Goal: Task Accomplishment & Management: Manage account settings

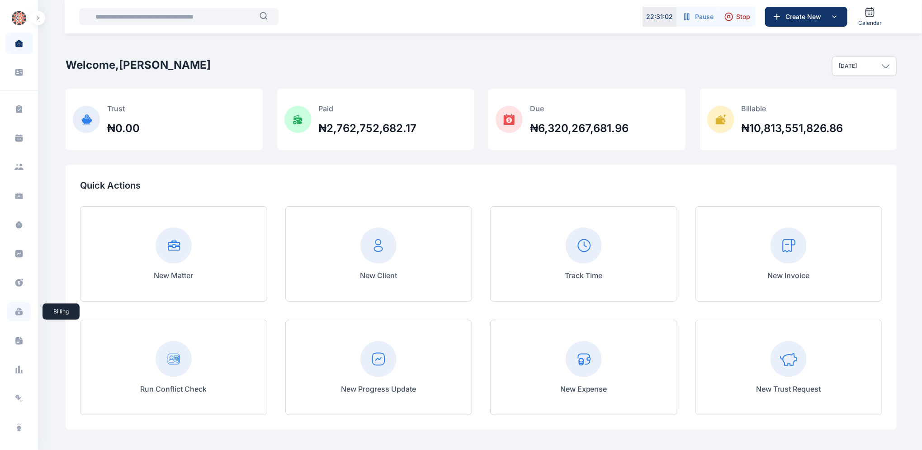
click at [17, 313] on icon at bounding box center [18, 313] width 7 height 5
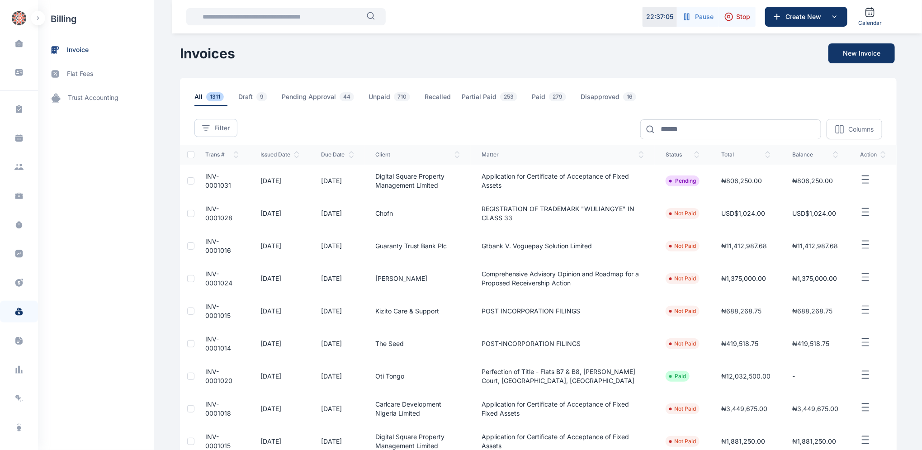
click at [212, 375] on span "INV-0001020" at bounding box center [218, 376] width 27 height 17
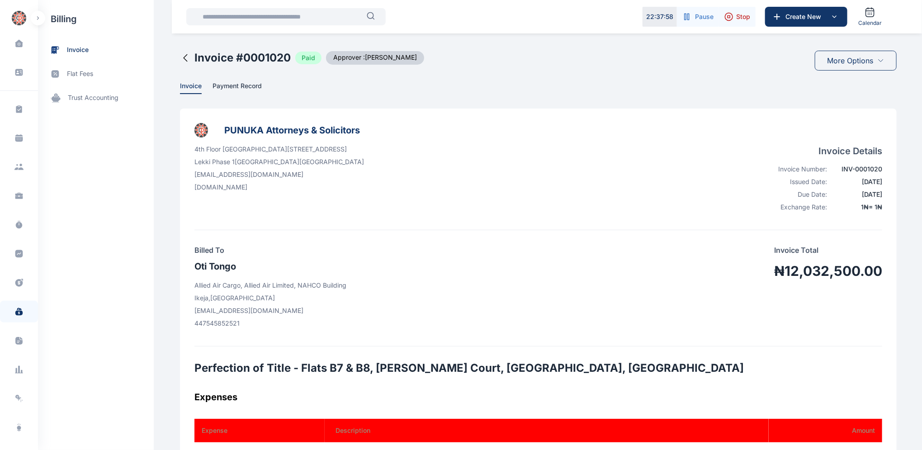
click at [180, 57] on icon at bounding box center [185, 57] width 11 height 11
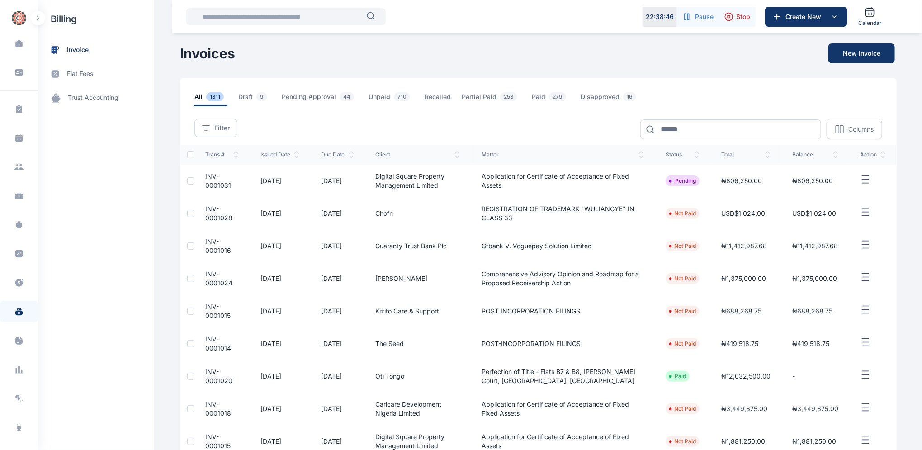
click at [205, 340] on span "INV-0001014" at bounding box center [218, 343] width 26 height 17
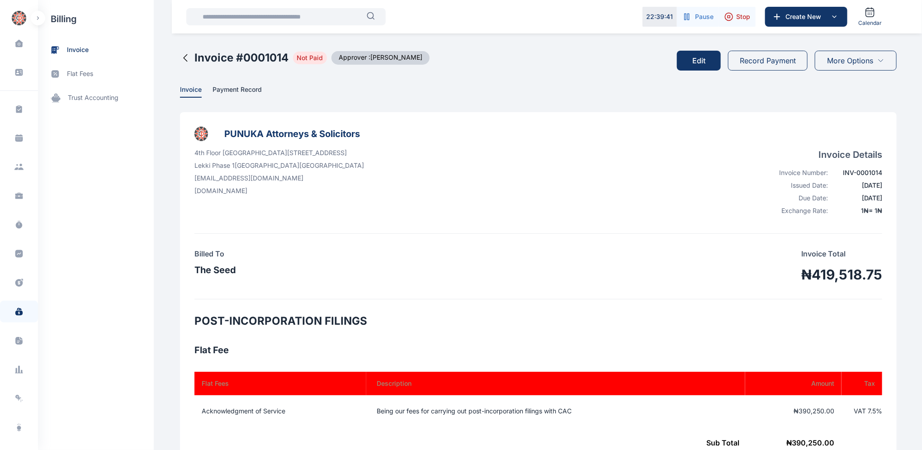
click at [700, 60] on button "Edit" at bounding box center [699, 61] width 44 height 20
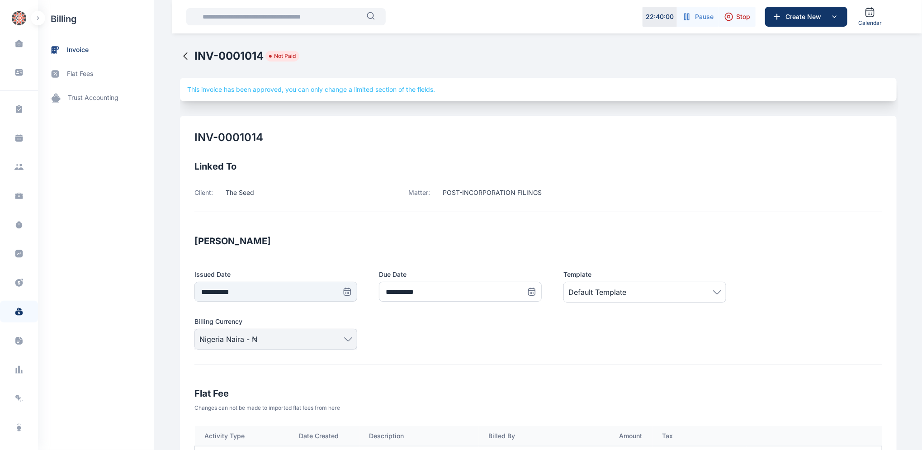
click at [180, 53] on icon at bounding box center [185, 56] width 11 height 11
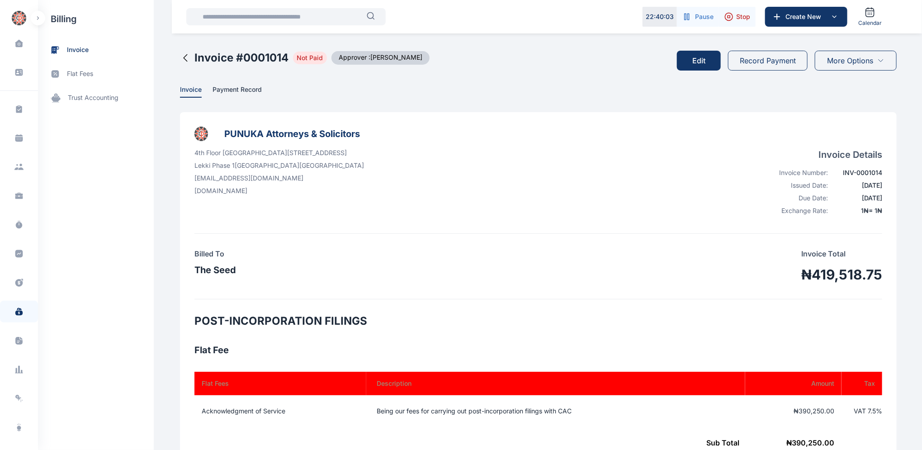
click at [184, 56] on icon at bounding box center [186, 58] width 4 height 7
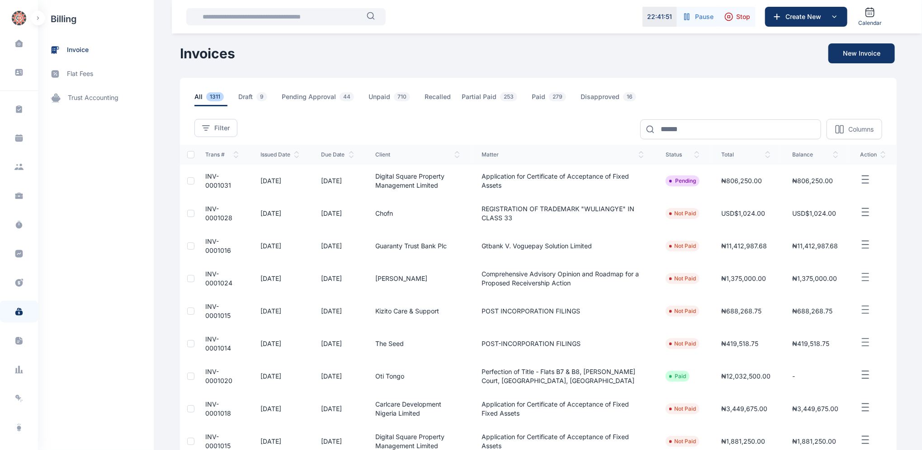
click at [212, 305] on span "INV-0001015" at bounding box center [217, 311] width 25 height 17
click at [212, 303] on span "INV-0001015" at bounding box center [217, 311] width 25 height 17
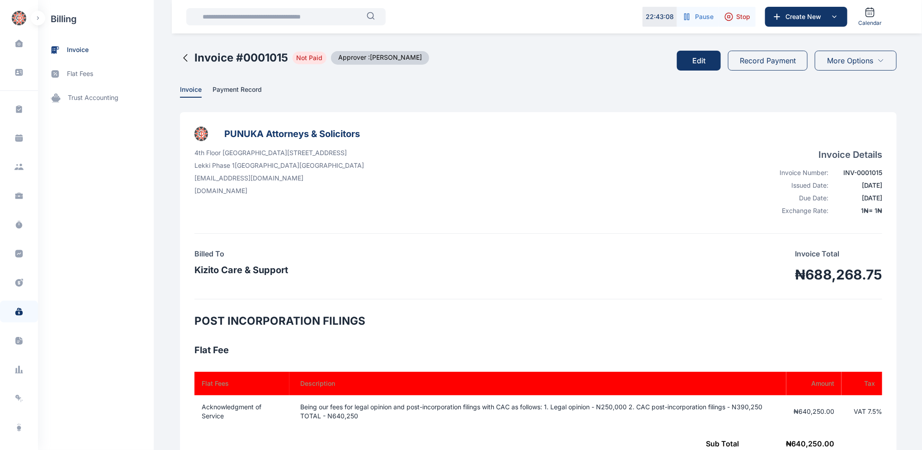
click at [180, 57] on icon at bounding box center [185, 57] width 11 height 11
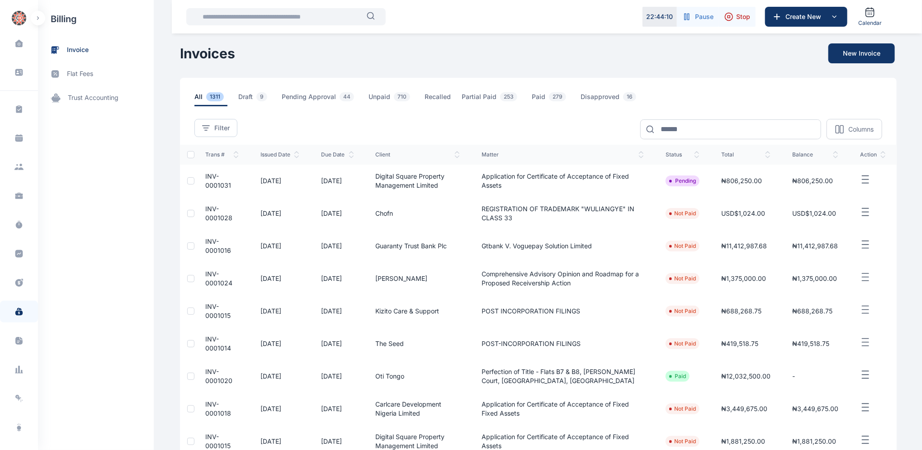
click at [206, 308] on span "INV-0001015" at bounding box center [217, 311] width 25 height 17
click at [207, 307] on span "INV-0001015" at bounding box center [217, 311] width 25 height 17
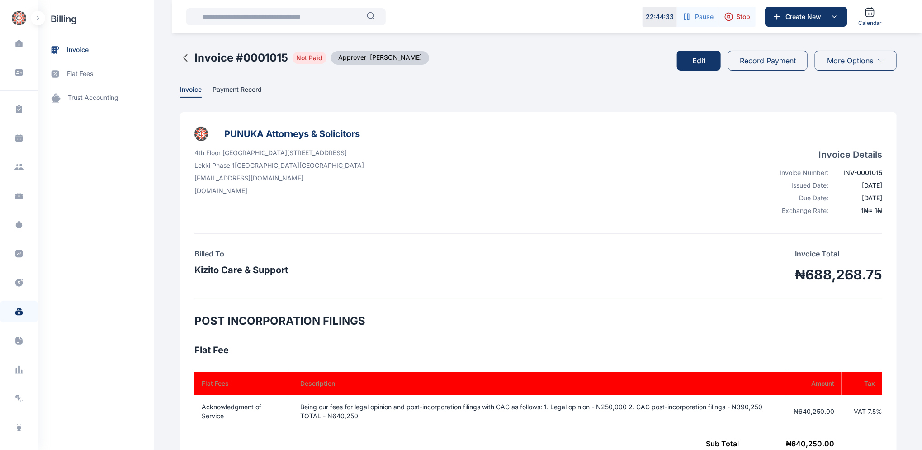
click at [701, 57] on button "Edit" at bounding box center [699, 61] width 44 height 20
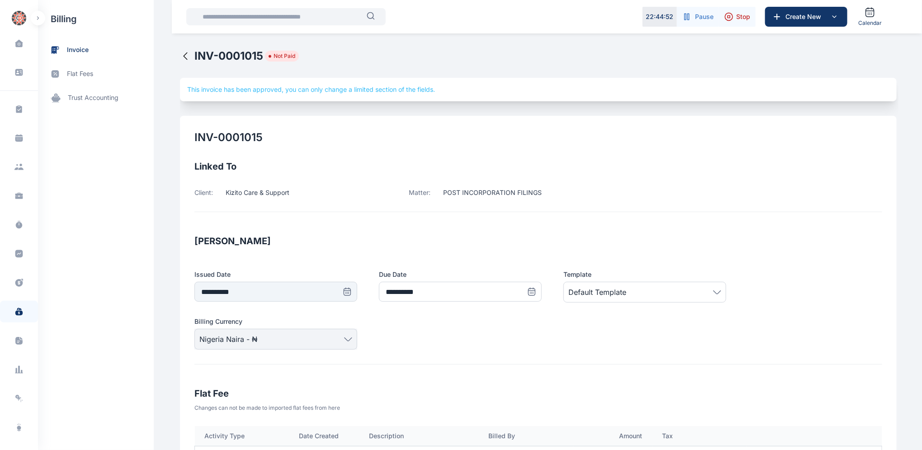
click at [180, 58] on icon at bounding box center [185, 56] width 11 height 11
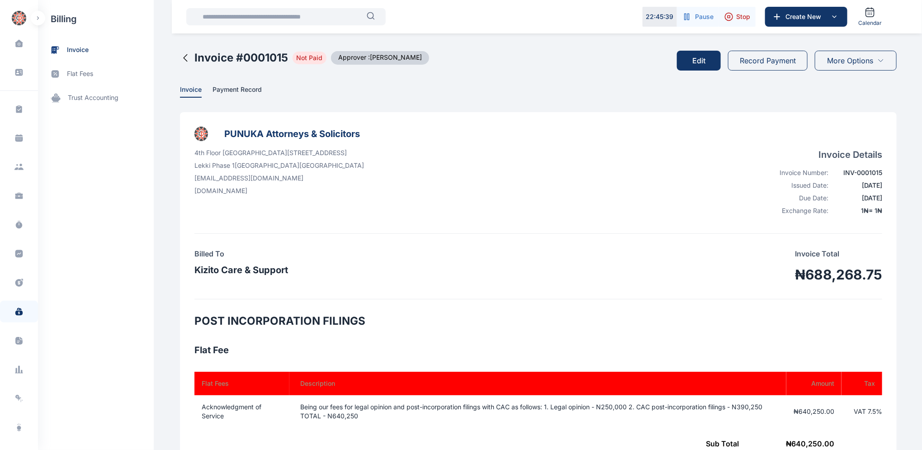
click at [180, 58] on icon at bounding box center [185, 57] width 11 height 11
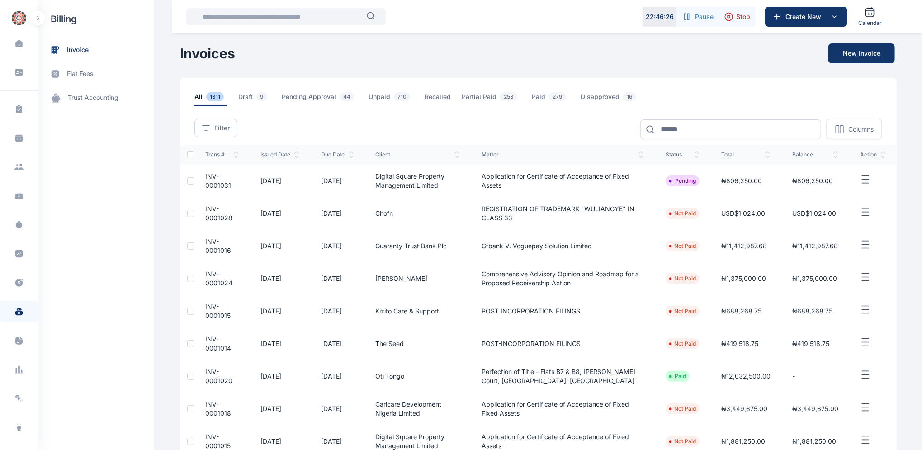
click at [206, 278] on td "INV-0001024" at bounding box center [221, 278] width 55 height 33
click at [207, 277] on td "INV-0001024" at bounding box center [221, 278] width 55 height 33
click at [214, 276] on td "INV-0001024" at bounding box center [221, 278] width 55 height 33
click at [215, 276] on td "INV-0001024" at bounding box center [221, 278] width 55 height 33
click at [206, 274] on span "INV-0001024" at bounding box center [218, 278] width 27 height 17
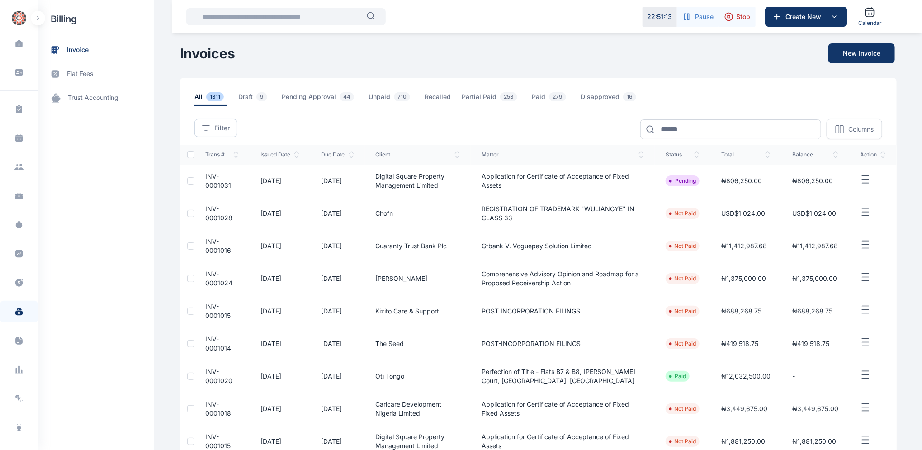
click at [206, 275] on span "INV-0001024" at bounding box center [218, 278] width 27 height 17
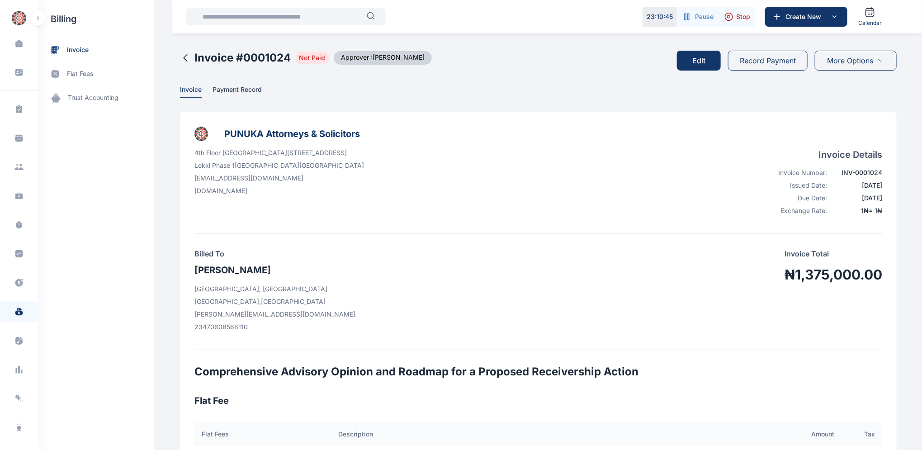
click at [703, 61] on button "Edit" at bounding box center [699, 61] width 44 height 20
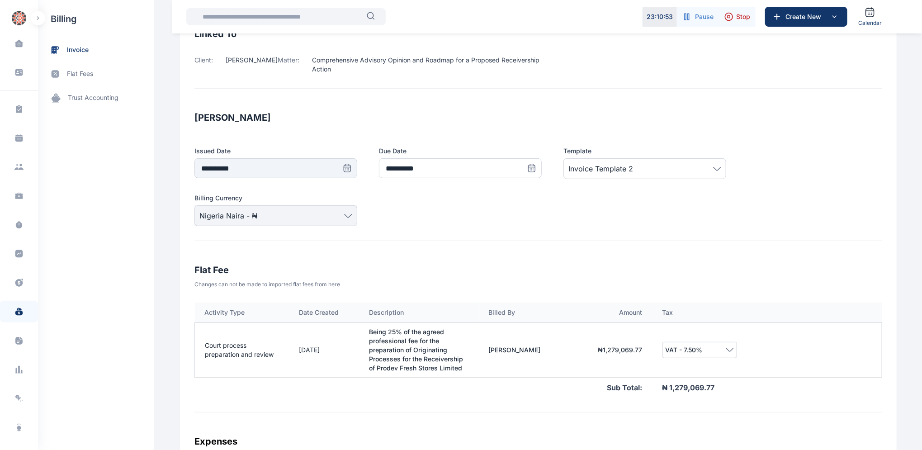
scroll to position [131, 0]
click at [914, 145] on div "Dashboard dashboard Conflict-Check conflict-check Task Management task manageme…" at bounding box center [461, 344] width 922 height 951
click at [368, 137] on div "**********" at bounding box center [538, 177] width 688 height 131
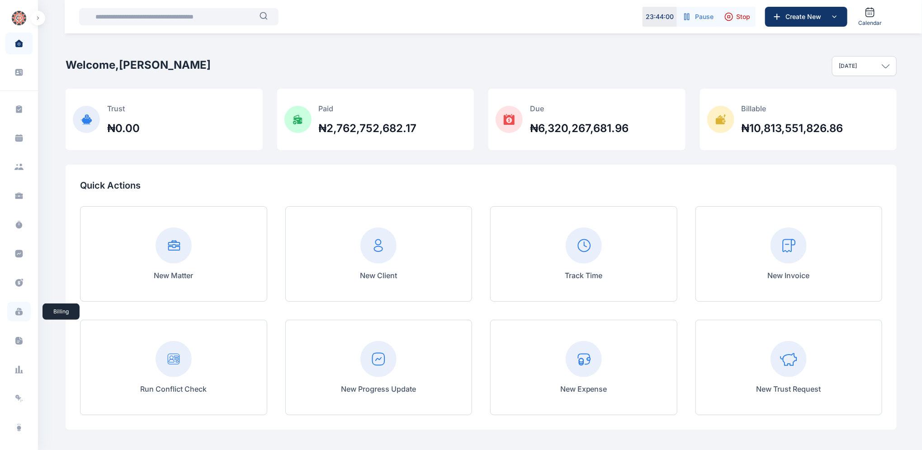
click at [18, 311] on icon at bounding box center [18, 313] width 7 height 5
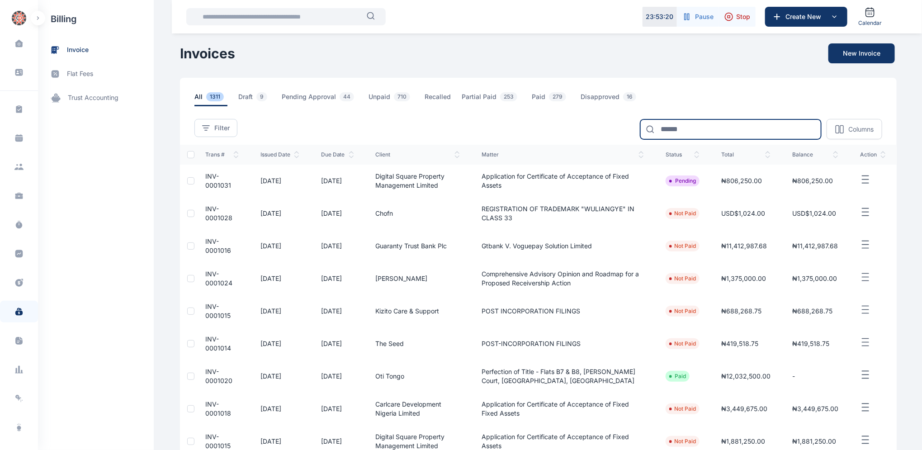
click at [677, 127] on input at bounding box center [730, 129] width 181 height 20
type input "******"
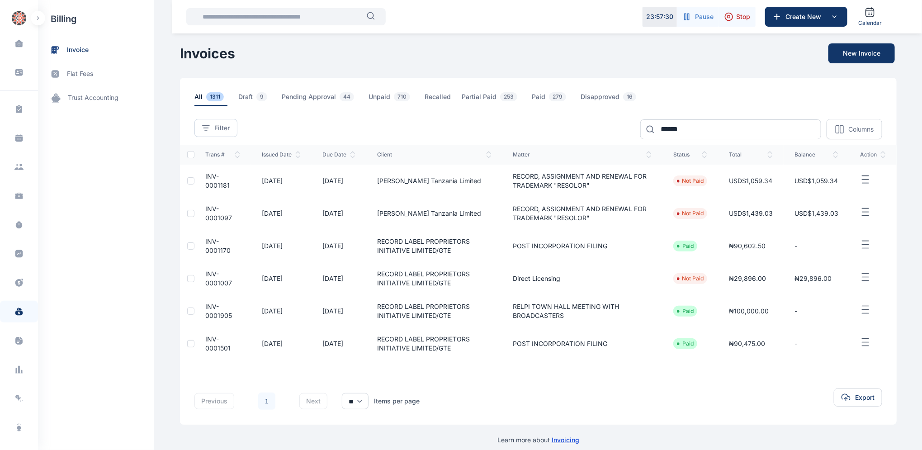
click at [207, 277] on span "INV-0001007" at bounding box center [218, 278] width 27 height 17
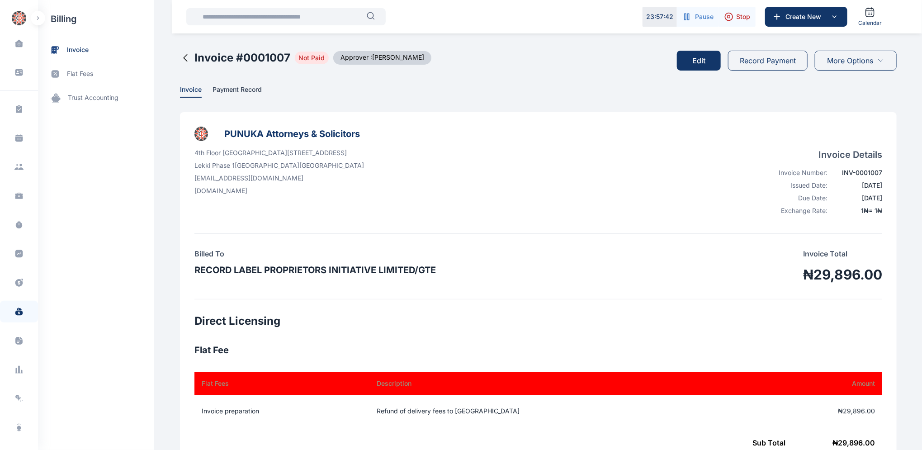
click at [697, 56] on button "Edit" at bounding box center [699, 61] width 44 height 20
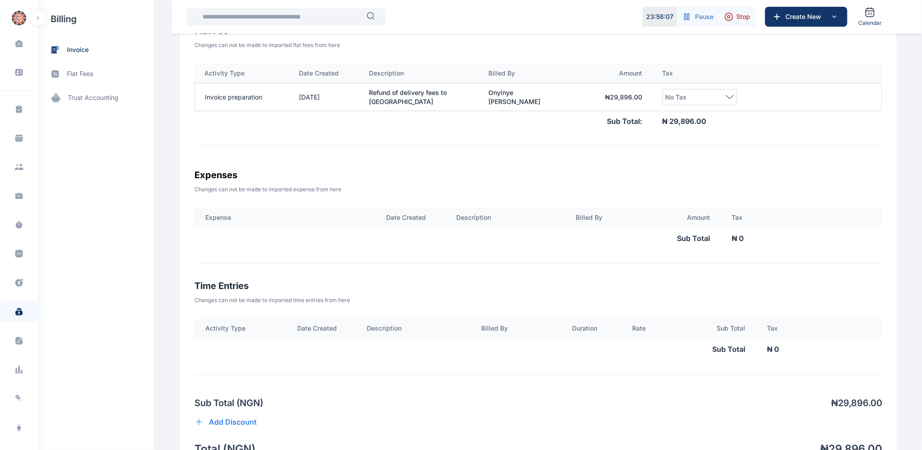
scroll to position [364, 0]
